Goal: Task Accomplishment & Management: Use online tool/utility

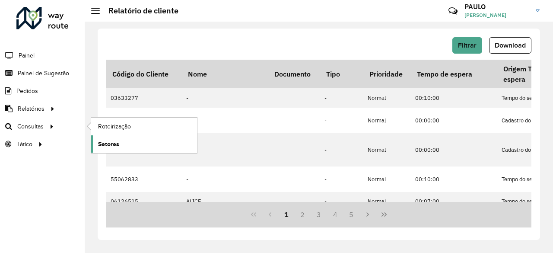
click at [108, 143] on span "Setores" at bounding box center [108, 143] width 21 height 9
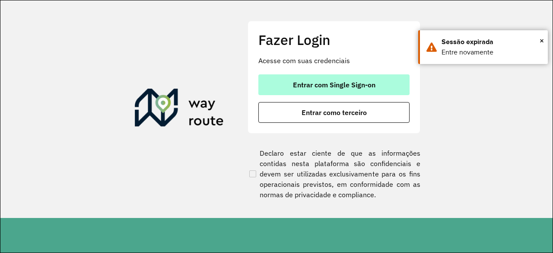
click at [342, 78] on button "Entrar com Single Sign-on" at bounding box center [333, 84] width 151 height 21
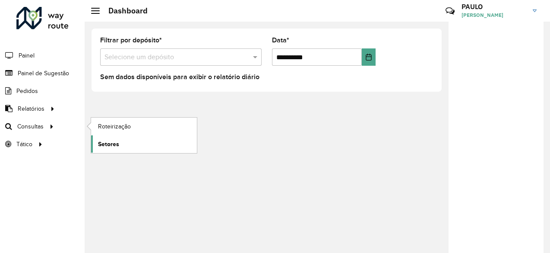
click at [112, 141] on span "Setores" at bounding box center [108, 143] width 21 height 9
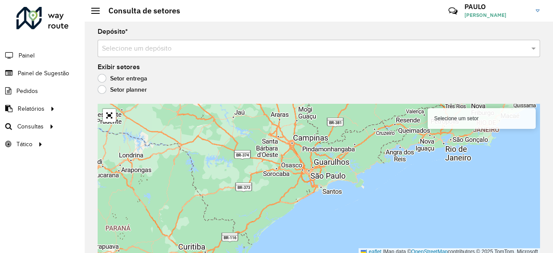
click at [103, 79] on label "Setor entrega" at bounding box center [123, 78] width 50 height 9
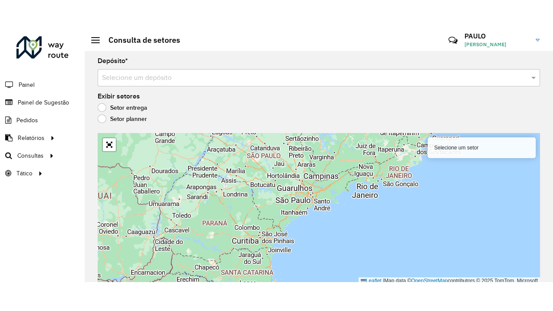
scroll to position [2, 0]
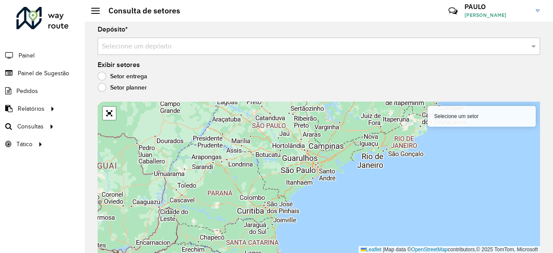
drag, startPoint x: 278, startPoint y: 175, endPoint x: 295, endPoint y: 184, distance: 18.3
click at [295, 184] on div "Selecione um setor Leaflet | Map data © OpenStreetMap contributors,© 2025 TomTo…" at bounding box center [319, 177] width 442 height 152
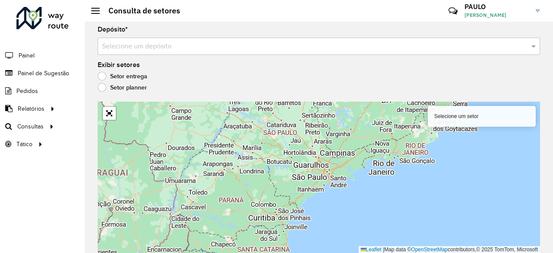
click at [250, 59] on div "Depósito * Selecione um depósito Exibir setores Setor entrega Setor planner Sel…" at bounding box center [319, 134] width 468 height 231
click at [250, 52] on div "Selecione um depósito" at bounding box center [319, 46] width 442 height 17
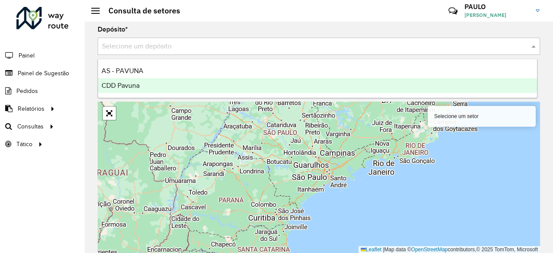
click at [139, 87] on span "CDD Pavuna" at bounding box center [120, 85] width 38 height 7
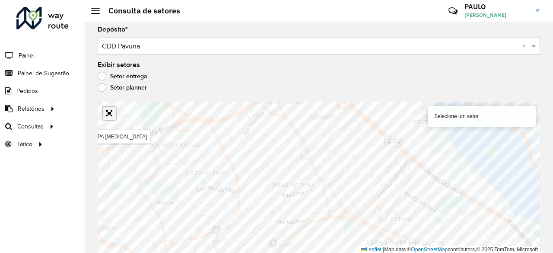
click at [110, 112] on link "Abrir mapa em tela cheia" at bounding box center [109, 113] width 13 height 13
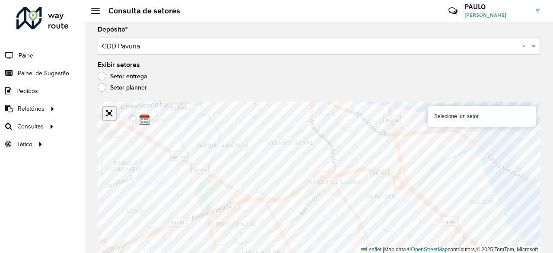
scroll to position [0, 0]
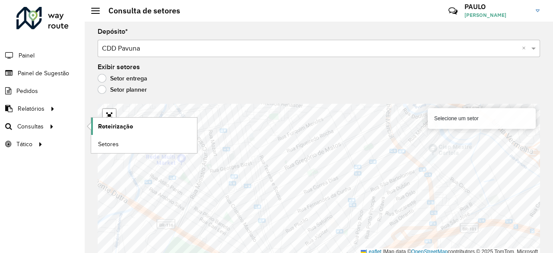
click at [105, 123] on span "Roteirização" at bounding box center [115, 126] width 35 height 9
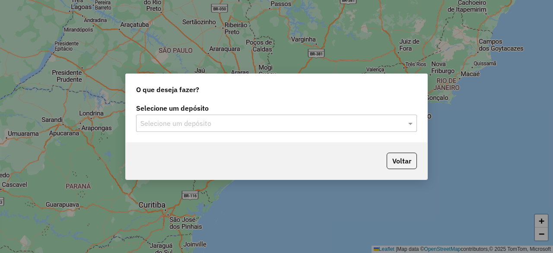
click at [172, 122] on input "text" at bounding box center [267, 123] width 255 height 10
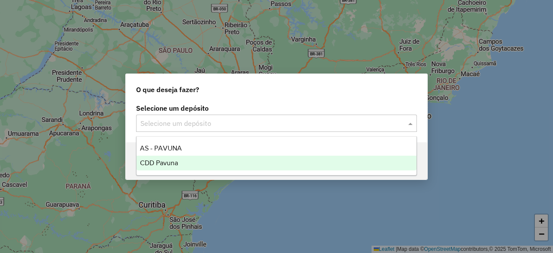
click at [162, 159] on span "CDD Pavuna" at bounding box center [159, 162] width 38 height 7
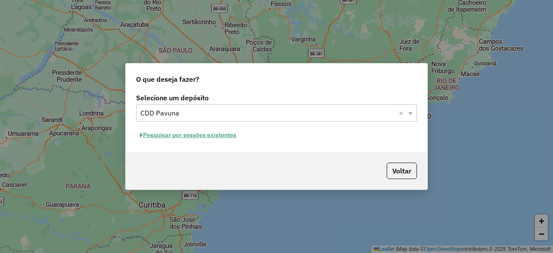
click at [193, 137] on button "Pesquisar por sessões existentes" at bounding box center [188, 134] width 104 height 13
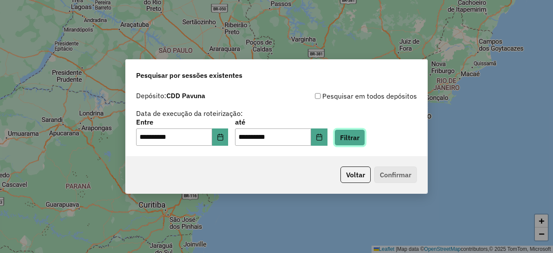
click at [359, 139] on button "Filtrar" at bounding box center [349, 137] width 31 height 16
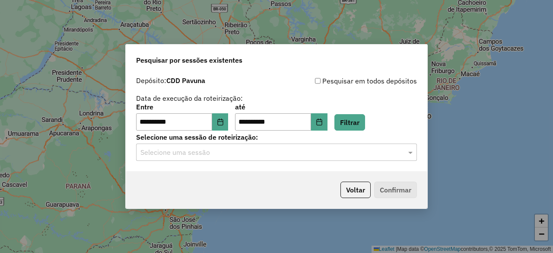
click at [359, 148] on input "text" at bounding box center [267, 152] width 255 height 10
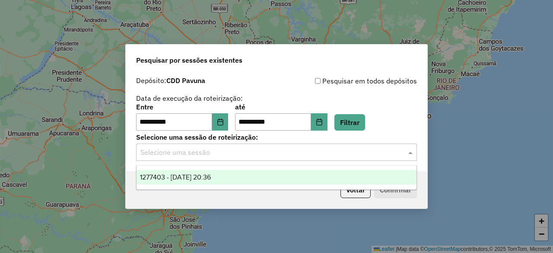
click at [193, 173] on div "1277403 - 17/09/2025 20:36" at bounding box center [275, 177] width 279 height 15
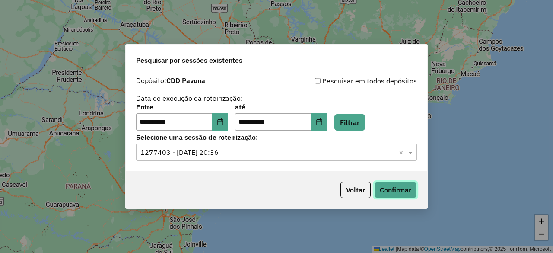
click at [412, 193] on button "Confirmar" at bounding box center [395, 189] width 43 height 16
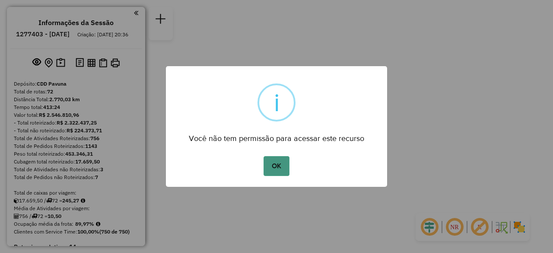
click at [277, 166] on button "OK" at bounding box center [275, 166] width 25 height 20
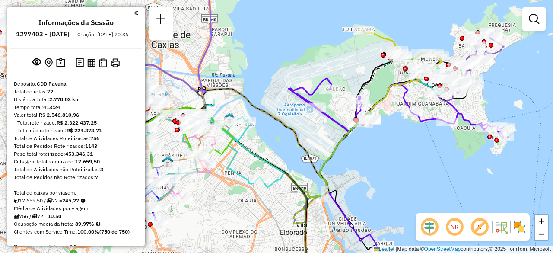
click at [295, 107] on div "Janela de atendimento Grade de atendimento Capacidade Transportadoras Veículos …" at bounding box center [276, 126] width 553 height 253
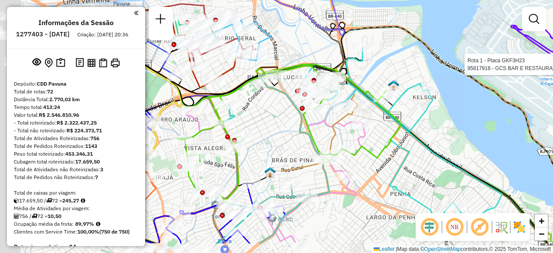
drag, startPoint x: 224, startPoint y: 100, endPoint x: 375, endPoint y: 68, distance: 154.4
click at [375, 68] on div "Rota 1 - Placa GKF3H23 95817918 - GCS BAR E RESTAURANT Janela de atendimento Gr…" at bounding box center [276, 126] width 553 height 253
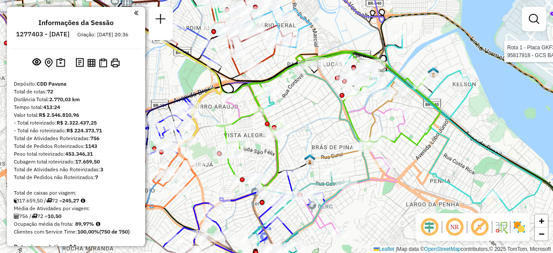
drag, startPoint x: 252, startPoint y: 119, endPoint x: 288, endPoint y: 101, distance: 39.8
click at [288, 101] on div "Rota 1 - Placa GKF3H23 95817918 - GCS BAR E RESTAURANT Janela de atendimento Gr…" at bounding box center [276, 126] width 553 height 253
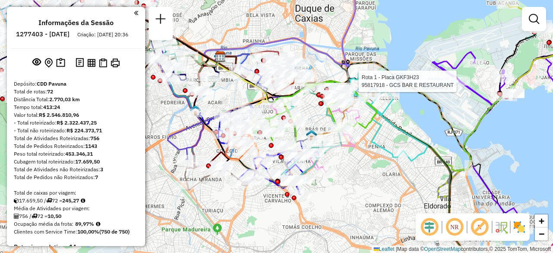
drag, startPoint x: 342, startPoint y: 166, endPoint x: 358, endPoint y: 172, distance: 17.8
click at [361, 174] on div "Rota 1 - Placa GKF3H23 95817918 - GCS BAR E RESTAURANT Janela de atendimento Gr…" at bounding box center [276, 126] width 553 height 253
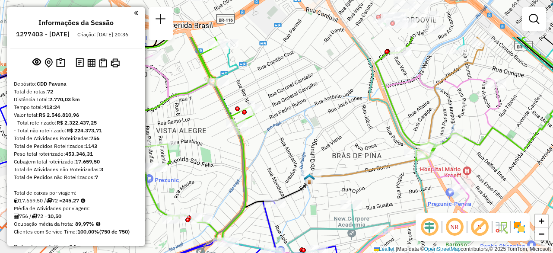
drag, startPoint x: 330, startPoint y: 72, endPoint x: 303, endPoint y: 142, distance: 75.1
click at [303, 142] on div "Rota 1 - Placa GKF3H23 95817918 - GCS BAR E RESTAURANT Janela de atendimento Gr…" at bounding box center [276, 126] width 553 height 253
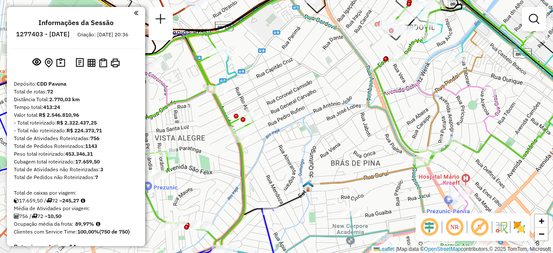
click at [476, 226] on em at bounding box center [479, 226] width 21 height 21
click at [480, 228] on em at bounding box center [479, 226] width 21 height 21
click at [495, 224] on img at bounding box center [501, 227] width 14 height 14
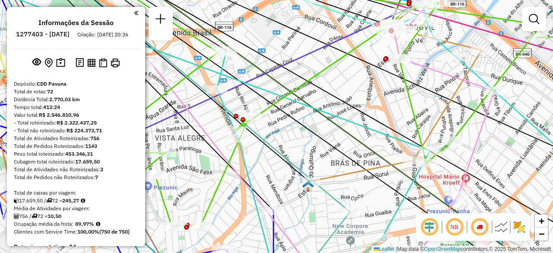
click at [496, 224] on img at bounding box center [501, 227] width 14 height 14
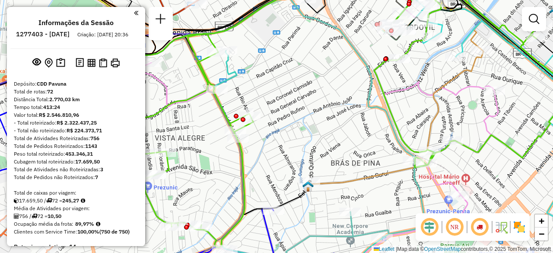
click at [516, 228] on img at bounding box center [519, 227] width 14 height 14
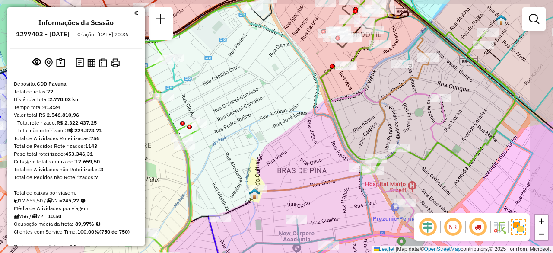
drag, startPoint x: 504, startPoint y: 166, endPoint x: 399, endPoint y: 176, distance: 105.9
click at [423, 185] on div "Rota 1 - Placa GKF3H23 95817918 - GCS BAR E RESTAURANT Janela de atendimento Gr…" at bounding box center [276, 126] width 553 height 253
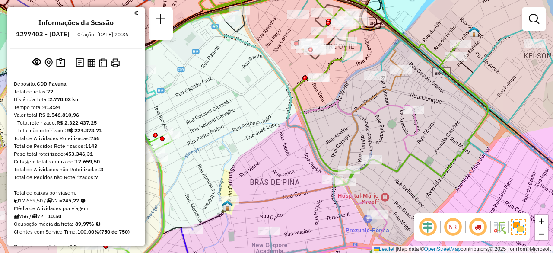
click at [134, 13] on em at bounding box center [136, 13] width 4 height 8
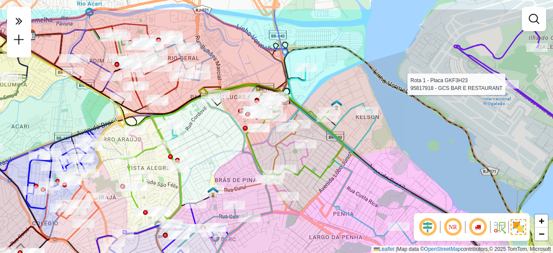
drag, startPoint x: 237, startPoint y: 117, endPoint x: 231, endPoint y: 164, distance: 47.4
click at [231, 164] on div "Rota 1 - Placa GKF3H23 95817918 - GCS BAR E RESTAURANT Janela de atendimento Gr…" at bounding box center [276, 126] width 553 height 253
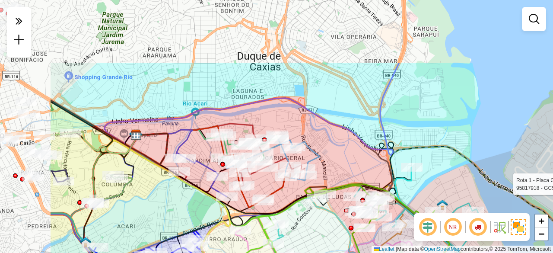
drag, startPoint x: 180, startPoint y: 34, endPoint x: 286, endPoint y: 121, distance: 137.4
click at [286, 121] on div "Rota 1 - Placa GKF3H23 95817918 - GCS BAR E RESTAURANT Janela de atendimento Gr…" at bounding box center [276, 126] width 553 height 253
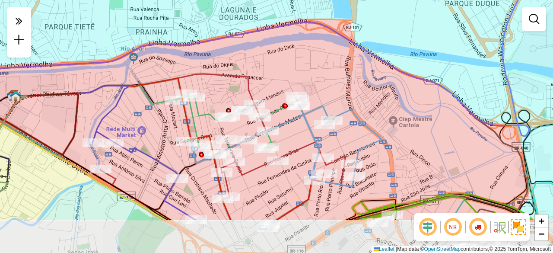
drag, startPoint x: 147, startPoint y: 134, endPoint x: 157, endPoint y: 76, distance: 59.2
click at [157, 76] on div "Rota 1 - Placa GKF3H23 95817918 - GCS BAR E RESTAURANT Janela de atendimento Gr…" at bounding box center [276, 126] width 553 height 253
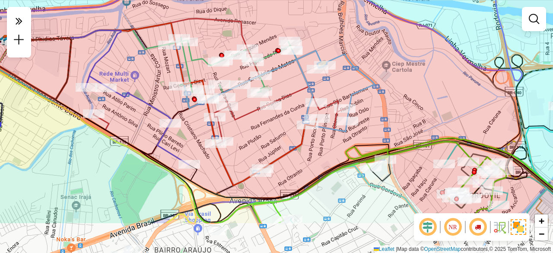
drag, startPoint x: 264, startPoint y: 183, endPoint x: 257, endPoint y: 127, distance: 55.7
click at [257, 127] on div "Rota 1 - Placa GKF3H23 95817918 - GCS BAR E RESTAURANT Janela de atendimento Gr…" at bounding box center [276, 126] width 553 height 253
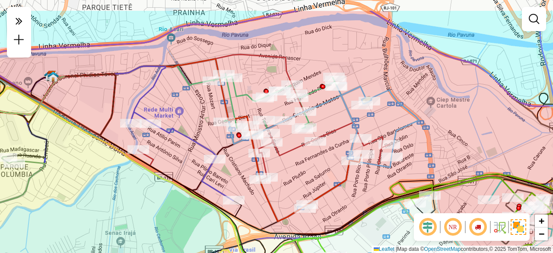
drag, startPoint x: 150, startPoint y: 81, endPoint x: 194, endPoint y: 117, distance: 57.1
click at [194, 117] on div "Rota 1 - Placa GKF3H23 95817918 - GCS BAR E RESTAURANT Janela de atendimento Gr…" at bounding box center [276, 126] width 553 height 253
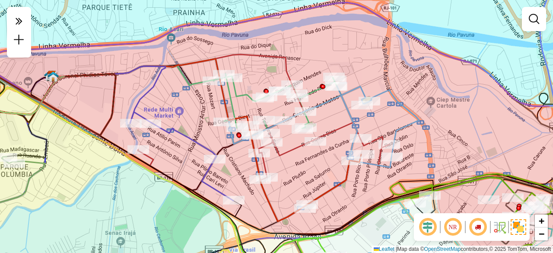
click at [478, 228] on em at bounding box center [477, 226] width 21 height 21
select select "**********"
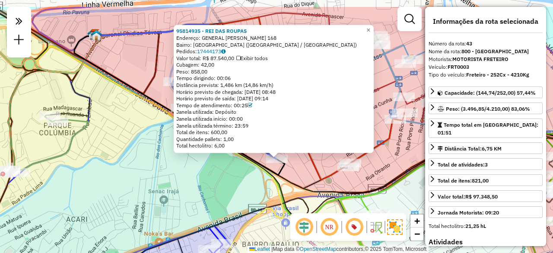
drag, startPoint x: 141, startPoint y: 33, endPoint x: 142, endPoint y: 65, distance: 32.0
click at [142, 65] on div "95814935 - REI DAS ROUPAS Endereço: GENERAL CORREIA E CASTRO 168 Bairro: [GEOGR…" at bounding box center [276, 126] width 553 height 253
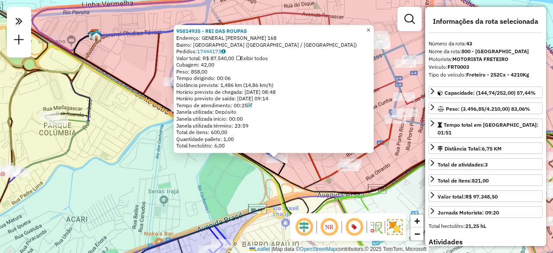
click at [370, 26] on span "×" at bounding box center [368, 29] width 4 height 7
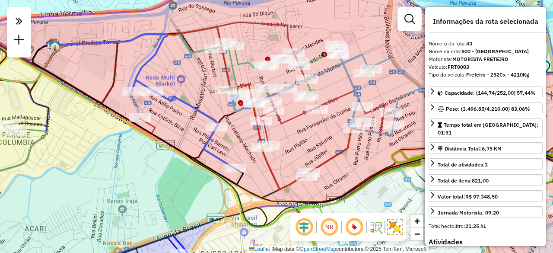
drag, startPoint x: 280, startPoint y: 113, endPoint x: 228, endPoint y: 123, distance: 53.3
click at [231, 123] on div "Janela de atendimento Grade de atendimento Capacidade Transportadoras Veículos …" at bounding box center [276, 126] width 553 height 253
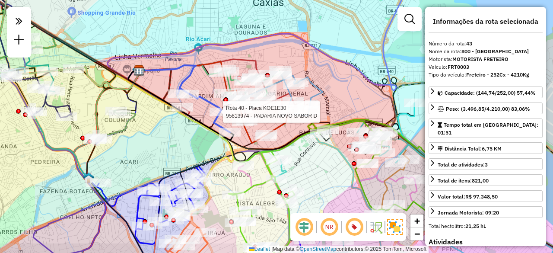
drag, startPoint x: 330, startPoint y: 108, endPoint x: 333, endPoint y: 95, distance: 13.7
click at [333, 95] on div "Rota 40 - Placa KOE1E30 95813974 - PADARIA NOVO SABOR D Janela de atendimento G…" at bounding box center [276, 126] width 553 height 253
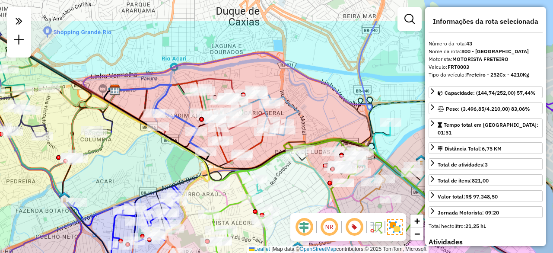
drag, startPoint x: 249, startPoint y: 17, endPoint x: 250, endPoint y: 63, distance: 45.8
click at [250, 63] on div "Janela de atendimento Grade de atendimento Capacidade Transportadoras Veículos …" at bounding box center [276, 126] width 553 height 253
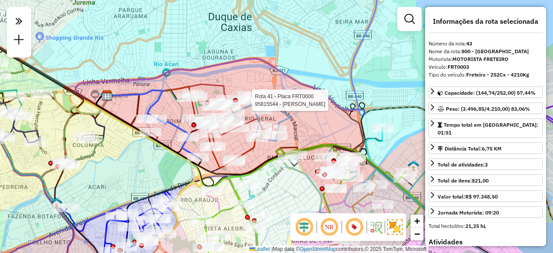
drag, startPoint x: 165, startPoint y: 128, endPoint x: 167, endPoint y: 103, distance: 24.7
click at [167, 104] on div "Rota 41 - Placa FRT0000 95815544 - [PERSON_NAME] de atendimento Grade de atendi…" at bounding box center [276, 126] width 553 height 253
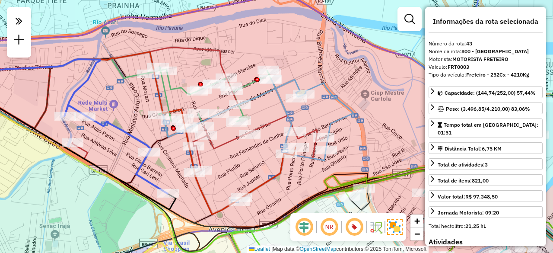
drag, startPoint x: 228, startPoint y: 165, endPoint x: 243, endPoint y: 152, distance: 19.4
click at [243, 152] on div "Janela de atendimento Grade de atendimento Capacidade Transportadoras Veículos …" at bounding box center [276, 126] width 553 height 253
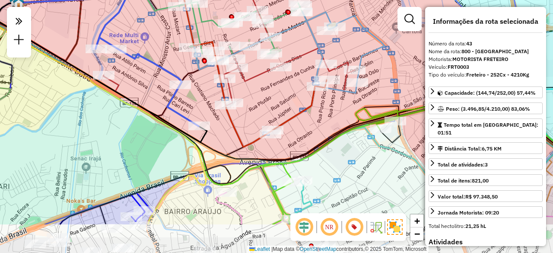
drag, startPoint x: 299, startPoint y: 168, endPoint x: 281, endPoint y: 114, distance: 56.9
click at [281, 114] on div "Janela de atendimento Grade de atendimento Capacidade Transportadoras Veículos …" at bounding box center [276, 126] width 553 height 253
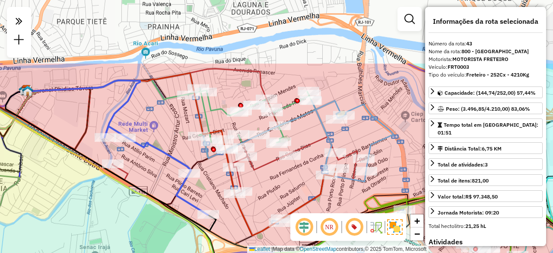
drag, startPoint x: 259, startPoint y: 84, endPoint x: 266, endPoint y: 181, distance: 97.0
click at [266, 181] on div "Janela de atendimento Grade de atendimento Capacidade Transportadoras Veículos …" at bounding box center [276, 126] width 553 height 253
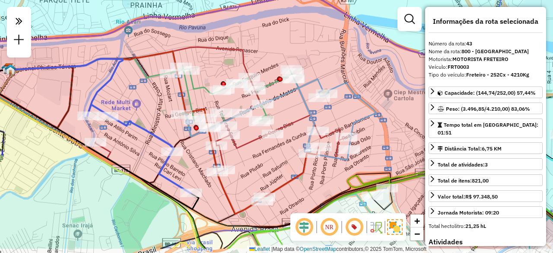
drag, startPoint x: 82, startPoint y: 96, endPoint x: 72, endPoint y: 63, distance: 34.4
click at [67, 66] on icon at bounding box center [66, 87] width 113 height 57
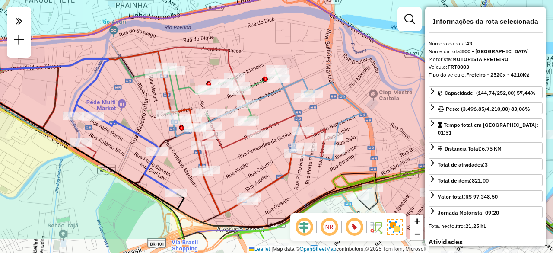
drag, startPoint x: 275, startPoint y: 155, endPoint x: 277, endPoint y: 115, distance: 39.4
click at [277, 115] on div "Janela de atendimento Grade de atendimento Capacidade Transportadoras Veículos …" at bounding box center [276, 126] width 553 height 253
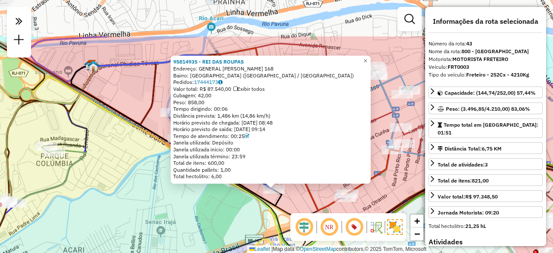
drag, startPoint x: 163, startPoint y: 78, endPoint x: 157, endPoint y: 126, distance: 48.3
click at [157, 126] on div "95814935 - REI DAS ROUPAS Endereço: GENERAL CORREIA E CASTRO 168 Bairro: [GEOGR…" at bounding box center [276, 126] width 553 height 253
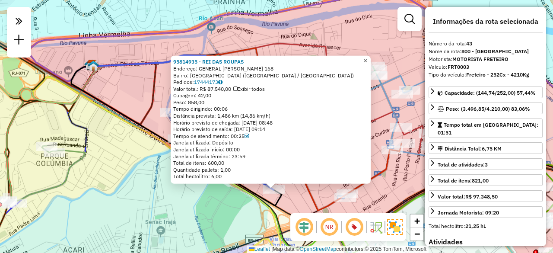
click at [367, 58] on span "×" at bounding box center [365, 60] width 4 height 7
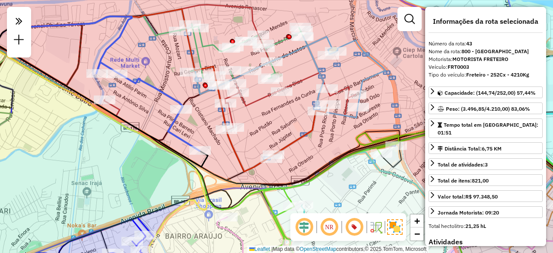
drag, startPoint x: 276, startPoint y: 49, endPoint x: 266, endPoint y: 70, distance: 22.8
click at [267, 69] on icon at bounding box center [244, 59] width 128 height 70
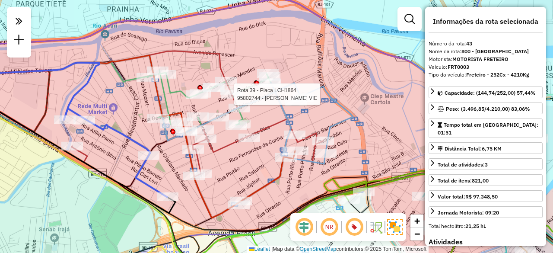
drag, startPoint x: 278, startPoint y: 131, endPoint x: 276, endPoint y: 117, distance: 14.4
click at [276, 117] on icon at bounding box center [197, 149] width 251 height 136
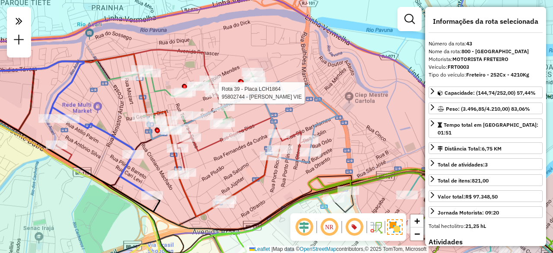
drag, startPoint x: 251, startPoint y: 169, endPoint x: 253, endPoint y: 146, distance: 22.5
click at [253, 146] on div "Rota 39 - Placa LCH1864 95802744 - [PERSON_NAME] VIE Janela de atendimento Grad…" at bounding box center [276, 126] width 553 height 253
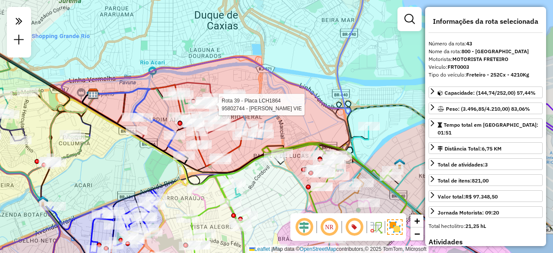
drag, startPoint x: 262, startPoint y: 165, endPoint x: 248, endPoint y: 147, distance: 22.5
click at [248, 147] on div "Rota 39 - Placa LCH1864 95802744 - [PERSON_NAME] VIE Janela de atendimento Grad…" at bounding box center [276, 126] width 553 height 253
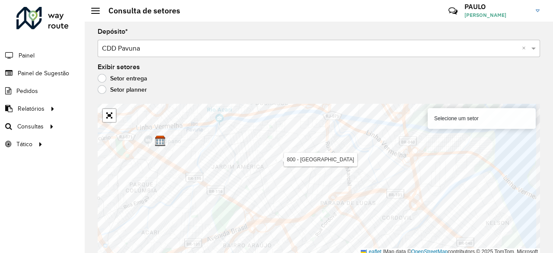
scroll to position [2, 0]
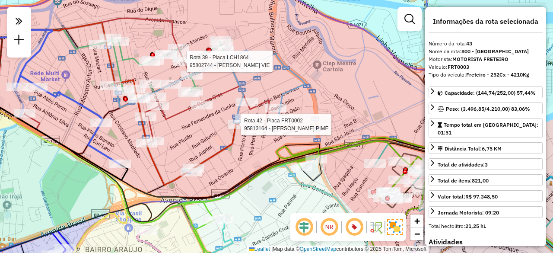
select select "**********"
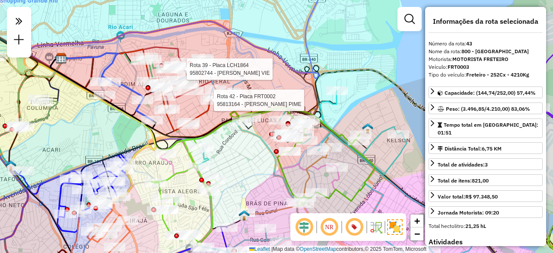
click at [114, 128] on div "Rota 39 - Placa LCH1864 95802744 - JOSE LUIS AGUIAR VIE Rota 42 - Placa FRT0002…" at bounding box center [276, 126] width 553 height 253
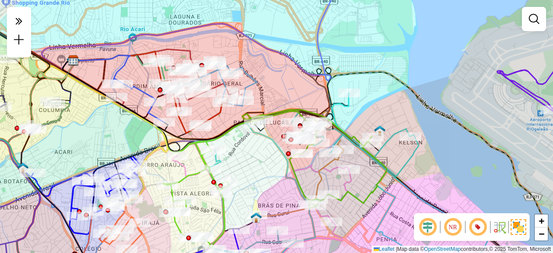
drag, startPoint x: 125, startPoint y: 77, endPoint x: 147, endPoint y: 77, distance: 21.6
click at [144, 78] on div "Janela de atendimento Grade de atendimento Capacidade Transportadoras Veículos …" at bounding box center [276, 126] width 553 height 253
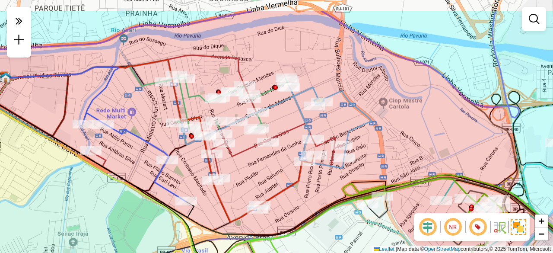
drag, startPoint x: 256, startPoint y: 125, endPoint x: 247, endPoint y: 161, distance: 37.4
click at [247, 161] on div "Janela de atendimento Grade de atendimento Capacidade Transportadoras Veículos …" at bounding box center [276, 126] width 553 height 253
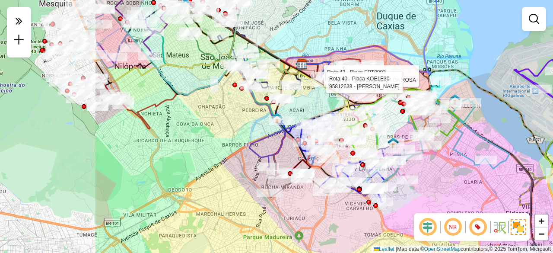
drag, startPoint x: 74, startPoint y: 136, endPoint x: 185, endPoint y: 110, distance: 113.5
click at [225, 114] on div "Rota 43 - Placa FRT0003 95824024 - CESTA BASICA DA ROSA Rota 40 - Placa KOE1E30…" at bounding box center [276, 126] width 553 height 253
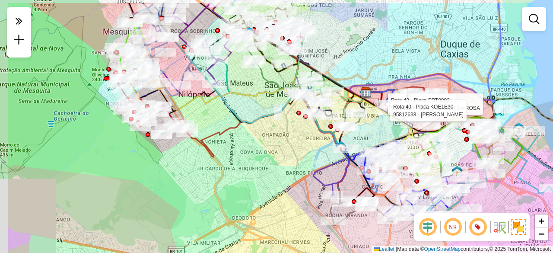
drag, startPoint x: 141, startPoint y: 96, endPoint x: 203, endPoint y: 122, distance: 67.2
click at [203, 122] on div "Rota 43 - Placa FRT0003 95824024 - CESTA BASICA DA ROSA Rota 40 - Placa KOE1E30…" at bounding box center [276, 126] width 553 height 253
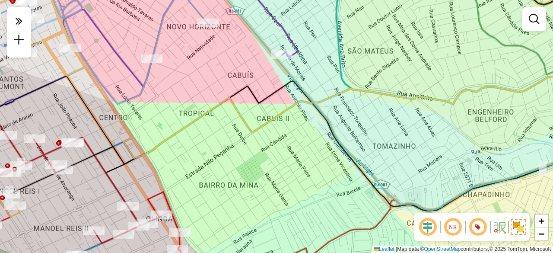
drag, startPoint x: 159, startPoint y: 84, endPoint x: 185, endPoint y: 103, distance: 32.4
click at [184, 103] on div "Rota 43 - Placa FRT0003 95824024 - CESTA BASICA DA ROSA Rota 40 - Placa KOE1E30…" at bounding box center [276, 126] width 553 height 253
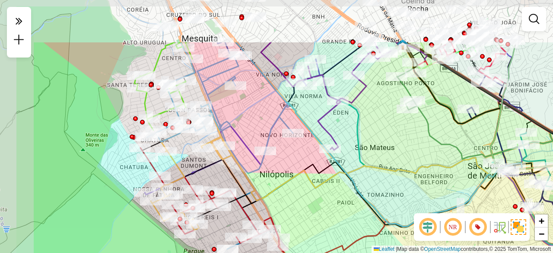
drag, startPoint x: 150, startPoint y: 97, endPoint x: 239, endPoint y: 165, distance: 111.6
click at [239, 165] on icon at bounding box center [220, 107] width 146 height 131
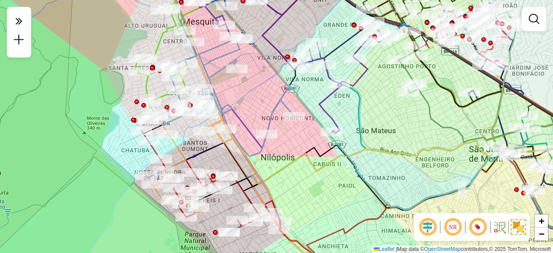
drag, startPoint x: 223, startPoint y: 127, endPoint x: 224, endPoint y: 115, distance: 11.3
click at [224, 115] on icon at bounding box center [222, 69] width 146 height 176
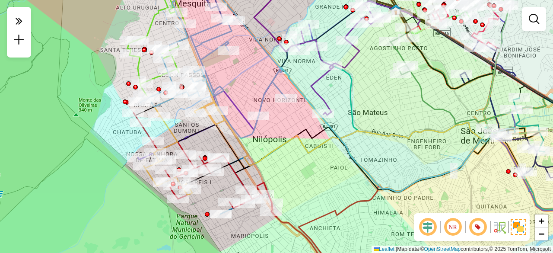
drag, startPoint x: 260, startPoint y: 177, endPoint x: 252, endPoint y: 159, distance: 19.9
click at [252, 159] on icon at bounding box center [409, 138] width 382 height 56
click at [477, 227] on em at bounding box center [477, 226] width 21 height 21
click at [478, 228] on em at bounding box center [477, 226] width 21 height 21
click at [478, 227] on em at bounding box center [477, 226] width 21 height 21
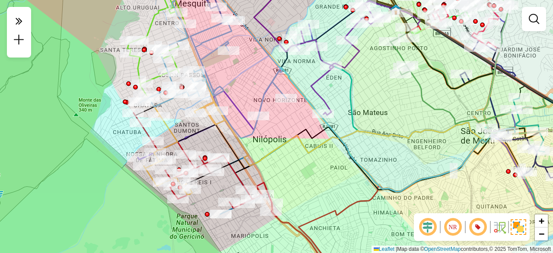
click at [478, 227] on em at bounding box center [477, 226] width 21 height 21
click at [497, 228] on img at bounding box center [499, 227] width 14 height 14
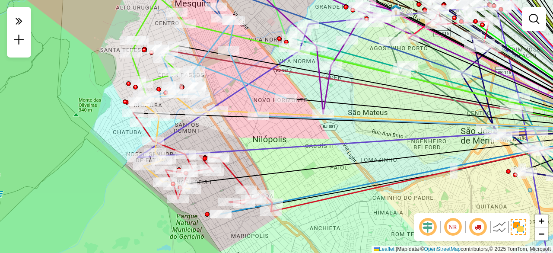
click at [497, 228] on img at bounding box center [499, 227] width 14 height 14
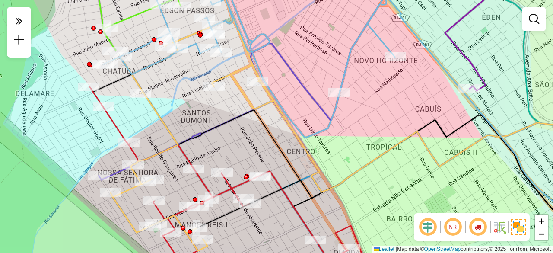
drag, startPoint x: 88, startPoint y: 94, endPoint x: 127, endPoint y: 114, distance: 43.8
click at [127, 114] on div "Rota 43 - Placa FRT0003 95824024 - CESTA BASICA DA ROSA Rota 40 - Placa KOE1E30…" at bounding box center [276, 126] width 553 height 253
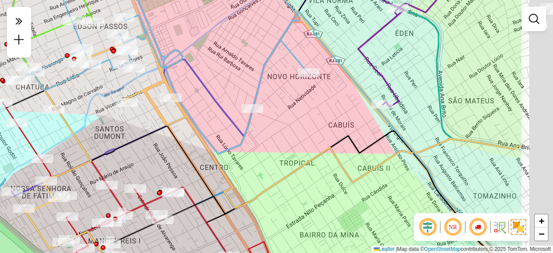
drag, startPoint x: 373, startPoint y: 85, endPoint x: 287, endPoint y: 95, distance: 86.6
click at [290, 95] on div "Rota 43 - Placa FRT0003 95824024 - CESTA BASICA DA ROSA Rota 40 - Placa KOE1E30…" at bounding box center [276, 126] width 553 height 253
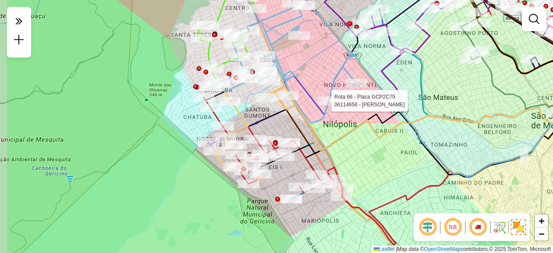
drag, startPoint x: 90, startPoint y: 205, endPoint x: 152, endPoint y: 204, distance: 62.2
click at [152, 204] on div "Rota 43 - Placa FRT0003 95824024 - CESTA BASICA DA ROSA Rota 40 - Placa KOE1E30…" at bounding box center [276, 126] width 553 height 253
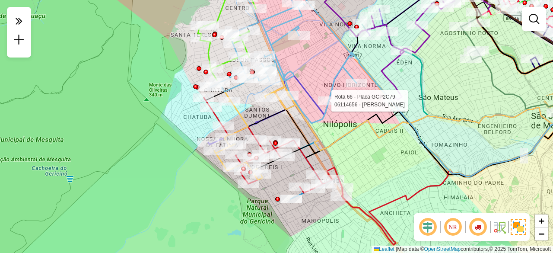
click at [517, 230] on img at bounding box center [518, 227] width 16 height 16
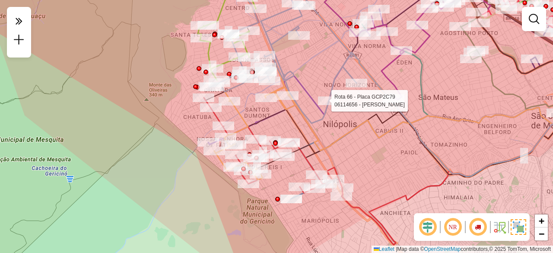
click at [517, 230] on img at bounding box center [518, 227] width 16 height 16
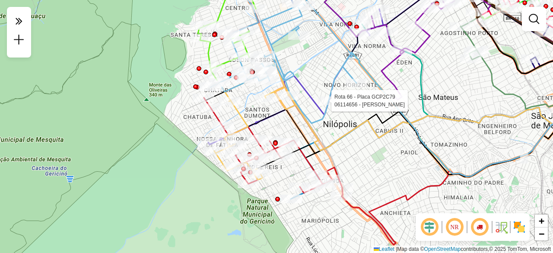
click at [517, 230] on img at bounding box center [519, 227] width 14 height 14
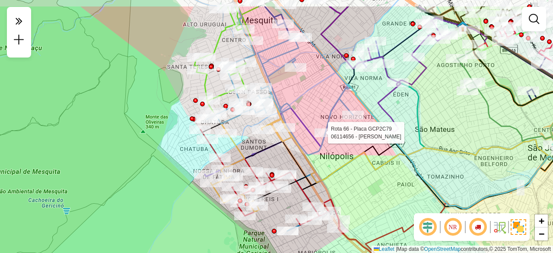
drag, startPoint x: 321, startPoint y: 54, endPoint x: 321, endPoint y: 108, distance: 54.0
click at [320, 105] on div "Rota 43 - Placa FRT0003 95824024 - CESTA BASICA DA ROSA Rota 40 - Placa KOE1E30…" at bounding box center [276, 126] width 553 height 253
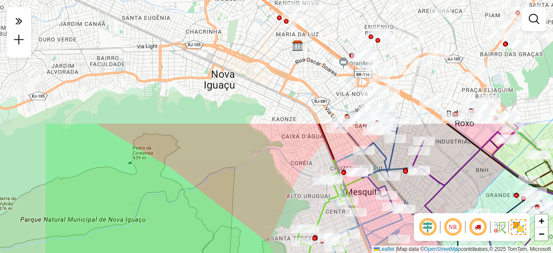
drag, startPoint x: 192, startPoint y: 31, endPoint x: 307, endPoint y: 181, distance: 190.0
click at [307, 181] on div "Rota 43 - Placa FRT0003 95824024 - CESTA BASICA DA ROSA Rota 40 - Placa KOE1E30…" at bounding box center [276, 126] width 553 height 253
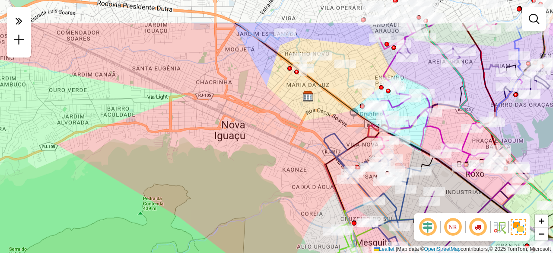
drag, startPoint x: 146, startPoint y: 44, endPoint x: 142, endPoint y: 92, distance: 48.6
click at [142, 92] on div "Rota 43 - Placa FRT0003 95824024 - CESTA BASICA DA ROSA Rota 40 - Placa KOE1E30…" at bounding box center [276, 126] width 553 height 253
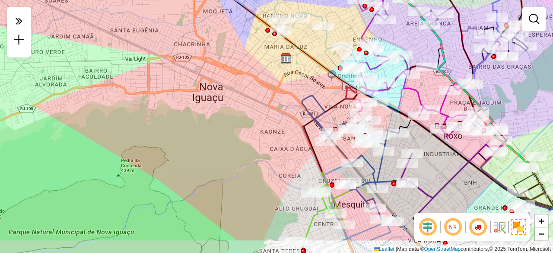
drag, startPoint x: 276, startPoint y: 128, endPoint x: 242, endPoint y: 49, distance: 86.5
click at [243, 58] on div "Rota 43 - Placa FRT0003 95824024 - CESTA BASICA DA ROSA Rota 40 - Placa KOE1E30…" at bounding box center [276, 126] width 553 height 253
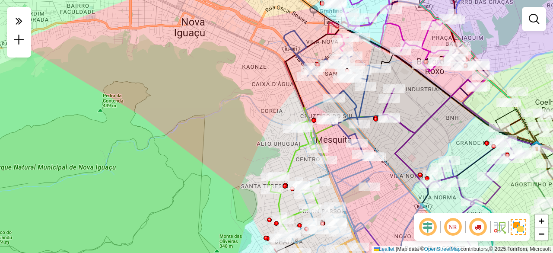
drag, startPoint x: 217, startPoint y: 106, endPoint x: 213, endPoint y: 77, distance: 29.1
click at [213, 77] on div "Rota 43 - Placa FRT0003 95824024 - CESTA BASICA DA ROSA Rota 40 - Placa KOE1E30…" at bounding box center [276, 126] width 553 height 253
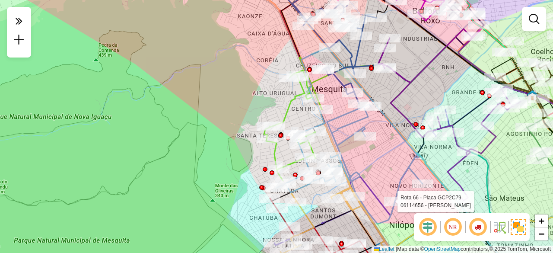
drag, startPoint x: 225, startPoint y: 122, endPoint x: 219, endPoint y: 82, distance: 40.6
click at [220, 87] on div "Rota 43 - Placa FRT0003 95824024 - CESTA BASICA DA ROSA Rota 40 - Placa KOE1E30…" at bounding box center [276, 126] width 553 height 253
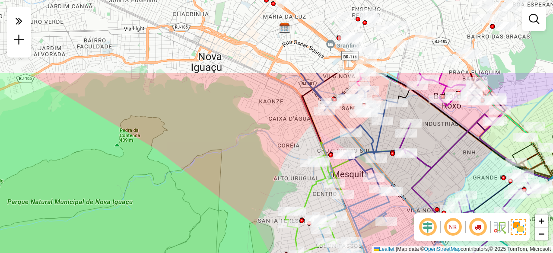
drag, startPoint x: 219, startPoint y: 55, endPoint x: 244, endPoint y: 153, distance: 101.5
click at [244, 153] on div "Rota 43 - Placa FRT0003 95824024 - CESTA BASICA DA ROSA Rota 40 - Placa KOE1E30…" at bounding box center [276, 126] width 553 height 253
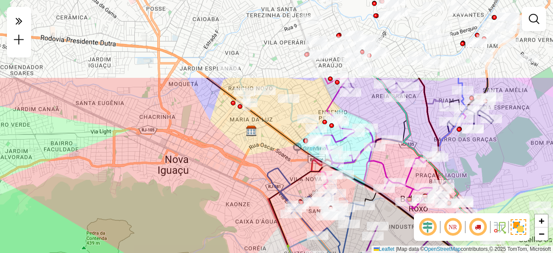
drag, startPoint x: 277, startPoint y: 70, endPoint x: 243, endPoint y: 186, distance: 121.6
click at [243, 185] on div "Rota 43 - Placa FRT0003 95824024 - CESTA BASICA DA ROSA Rota 40 - Placa KOE1E30…" at bounding box center [276, 126] width 553 height 253
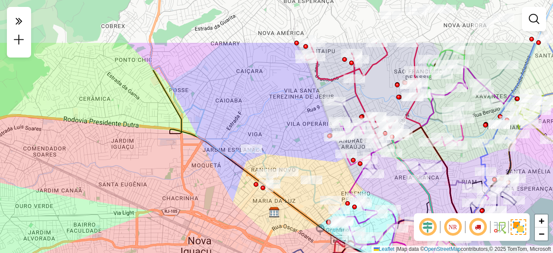
drag, startPoint x: 187, startPoint y: 84, endPoint x: 213, endPoint y: 138, distance: 59.3
click at [207, 136] on icon at bounding box center [240, 123] width 181 height 160
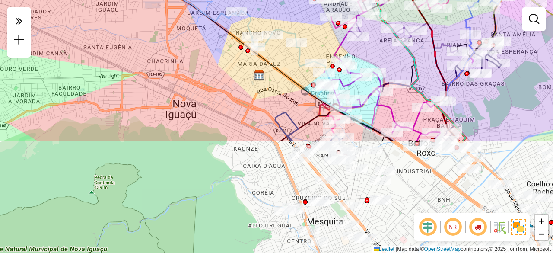
drag, startPoint x: 206, startPoint y: 184, endPoint x: 188, endPoint y: 37, distance: 148.7
click at [188, 37] on div "Rota 43 - Placa FRT0003 95824024 - CESTA BASICA DA ROSA Rota 40 - Placa KOE1E30…" at bounding box center [276, 126] width 553 height 253
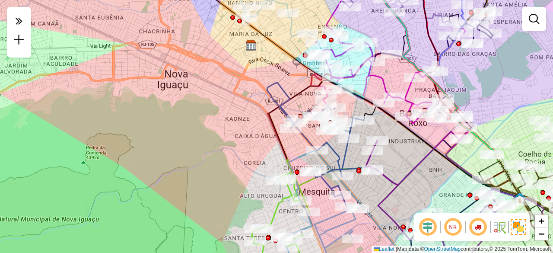
drag, startPoint x: 268, startPoint y: 199, endPoint x: 257, endPoint y: 161, distance: 39.6
click at [257, 161] on div "Rota 43 - Placa FRT0003 95824024 - CESTA BASICA DA ROSA Rota 40 - Placa KOE1E30…" at bounding box center [276, 126] width 553 height 253
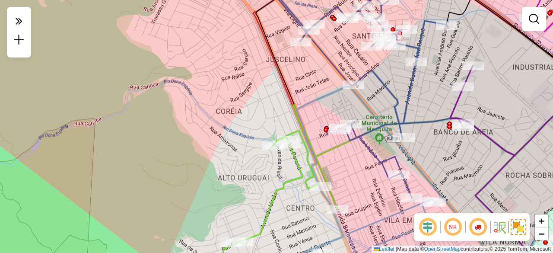
drag, startPoint x: 198, startPoint y: 63, endPoint x: 209, endPoint y: 78, distance: 18.6
click at [206, 76] on div "Rota 43 - Placa FRT0003 95824024 - CESTA BASICA DA ROSA Rota 40 - Placa KOE1E30…" at bounding box center [276, 126] width 553 height 253
